Goal: Information Seeking & Learning: Understand process/instructions

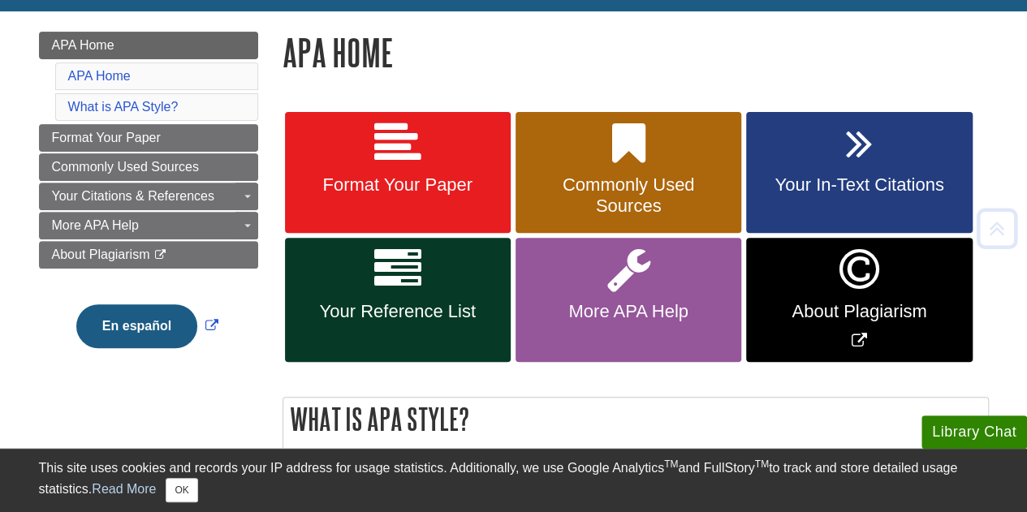
scroll to position [212, 0]
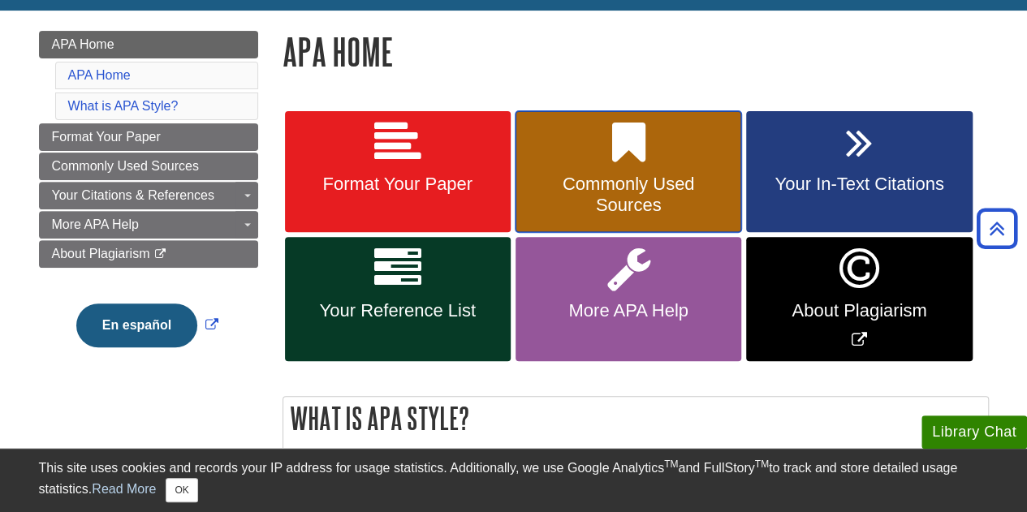
click at [614, 199] on span "Commonly Used Sources" at bounding box center [627, 195] width 201 height 42
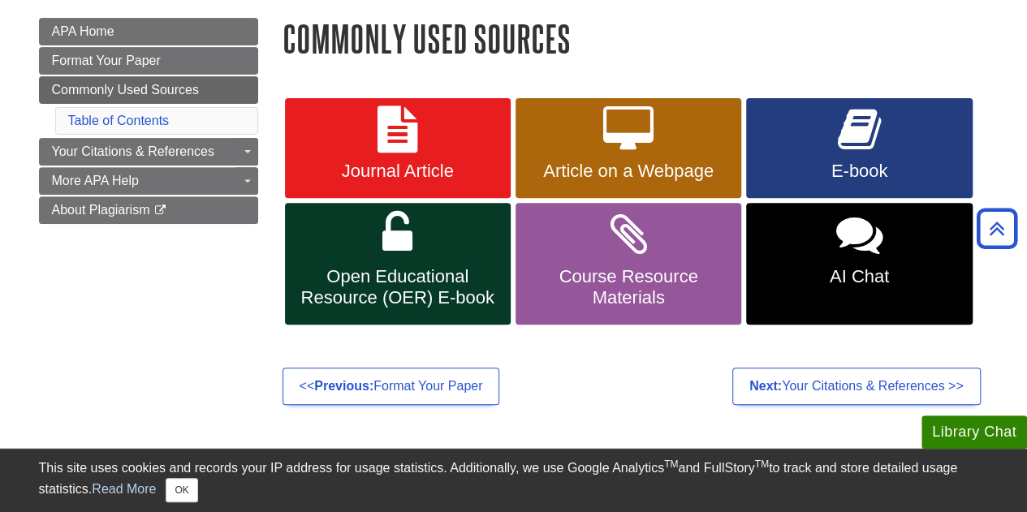
scroll to position [212, 0]
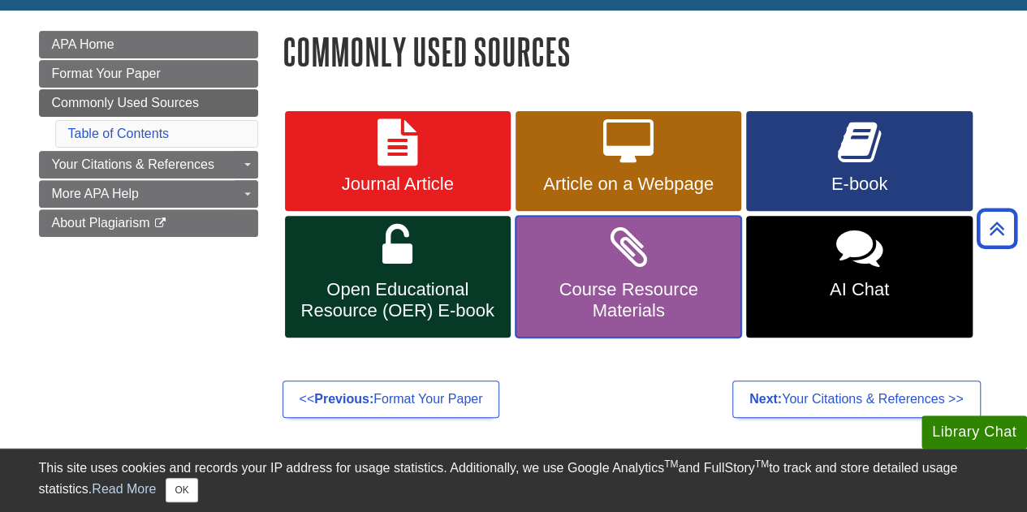
click at [612, 267] on icon at bounding box center [628, 247] width 37 height 47
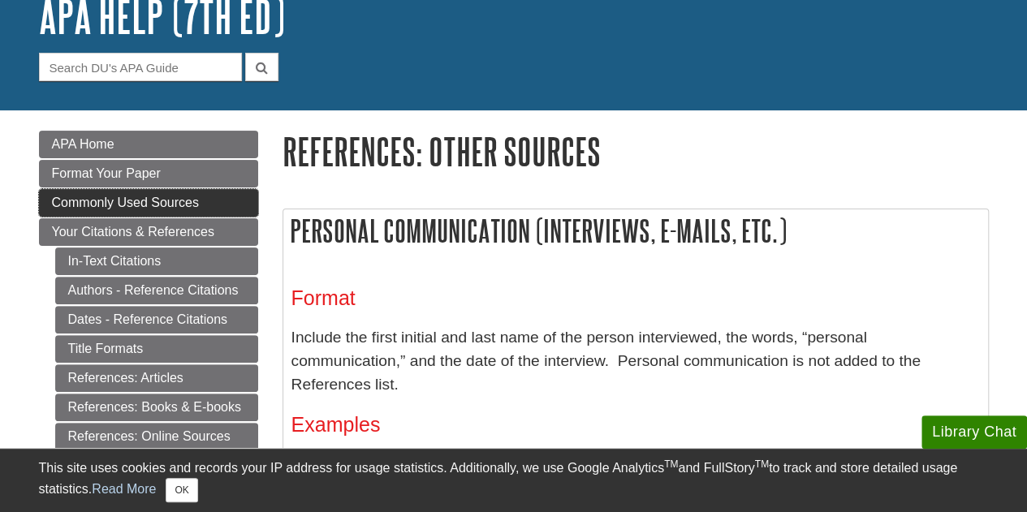
scroll to position [115, 0]
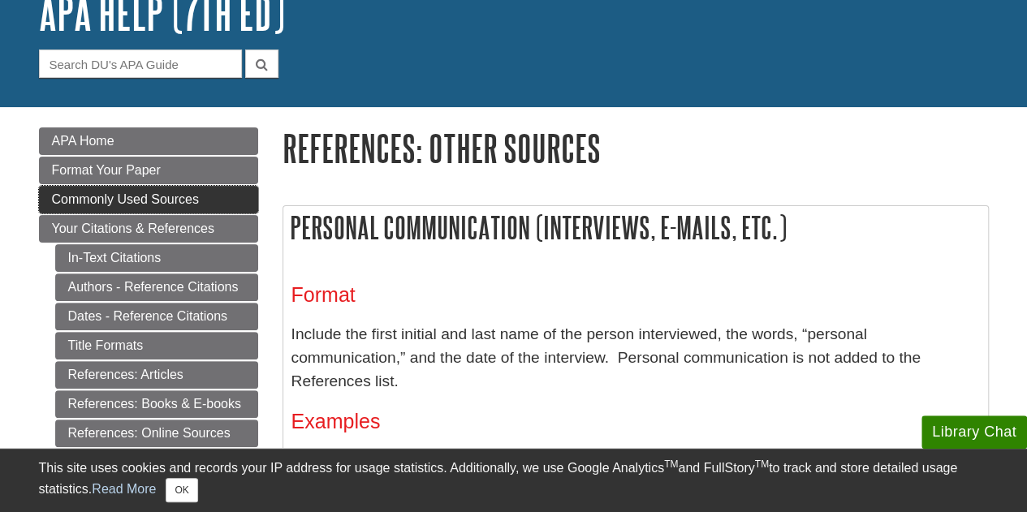
click at [183, 200] on span "Commonly Used Sources" at bounding box center [125, 199] width 147 height 14
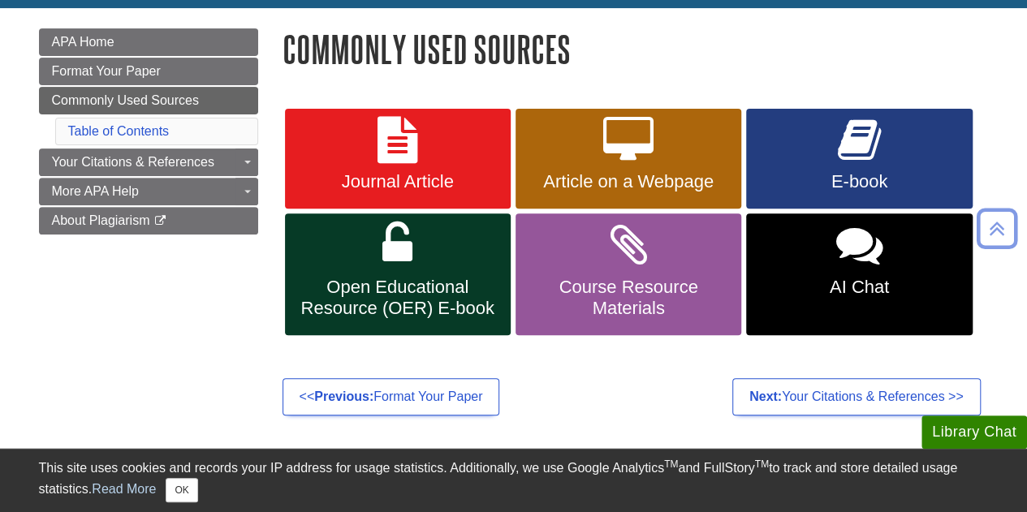
scroll to position [217, 0]
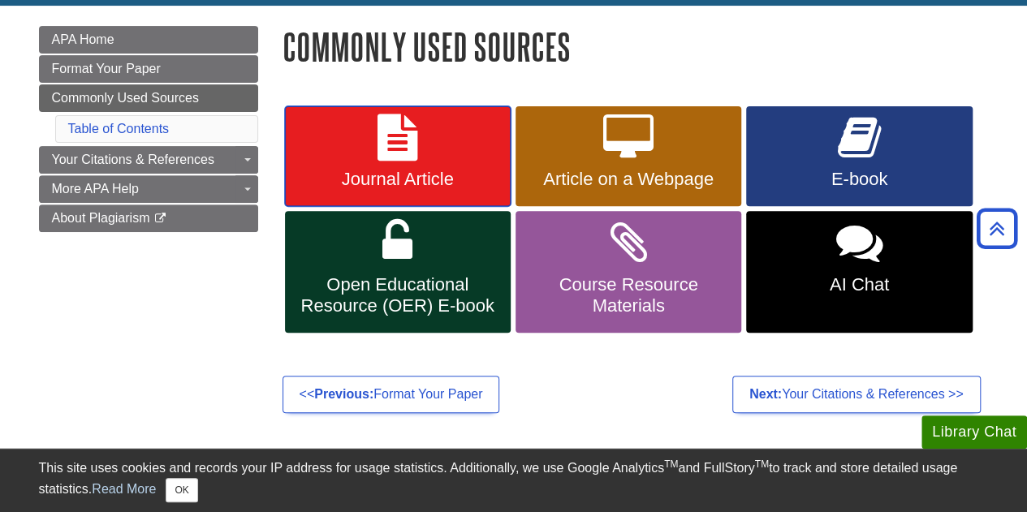
click at [426, 157] on link "Journal Article" at bounding box center [398, 156] width 226 height 101
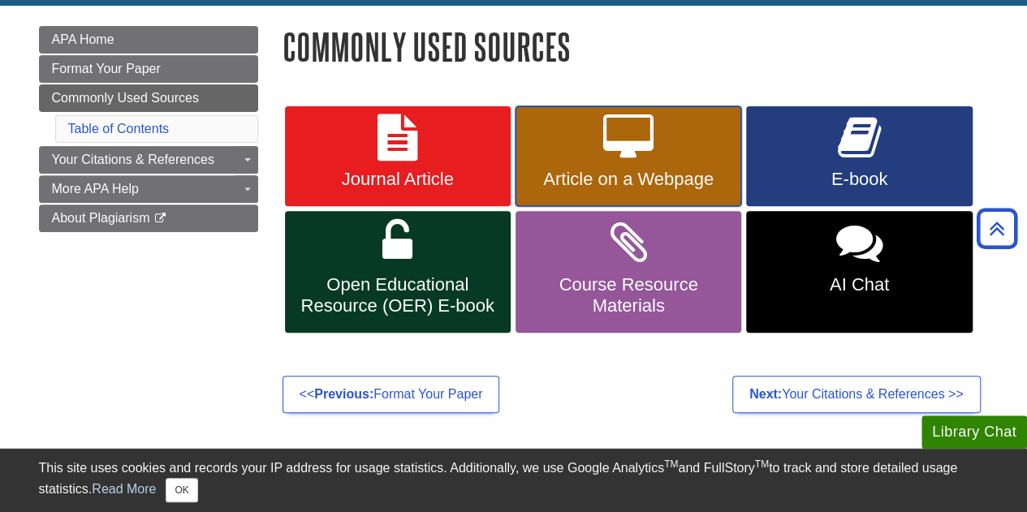
click at [591, 176] on span "Article on a Webpage" at bounding box center [627, 179] width 201 height 21
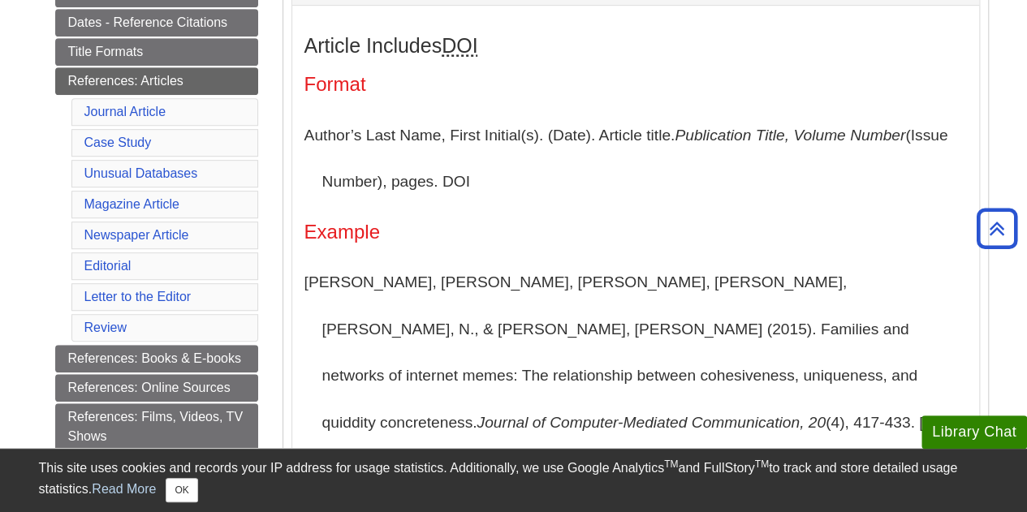
scroll to position [415, 0]
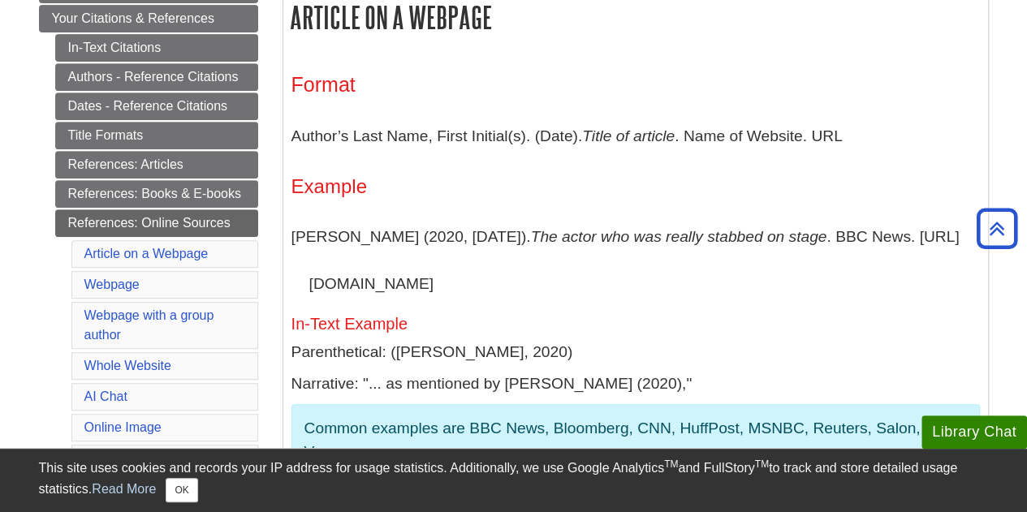
scroll to position [322, 0]
